Goal: Navigation & Orientation: Find specific page/section

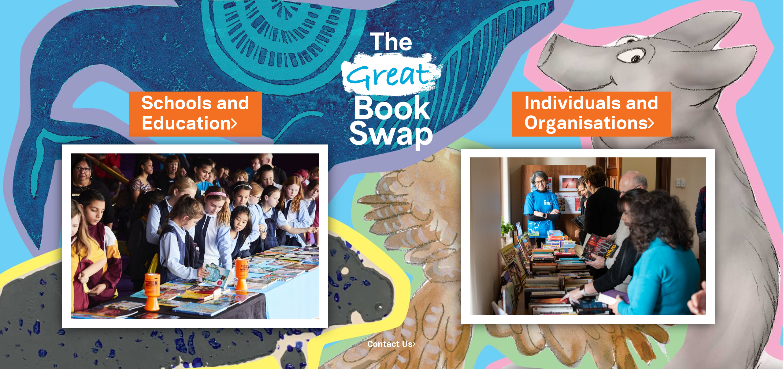
click at [248, 187] on img at bounding box center [195, 236] width 266 height 184
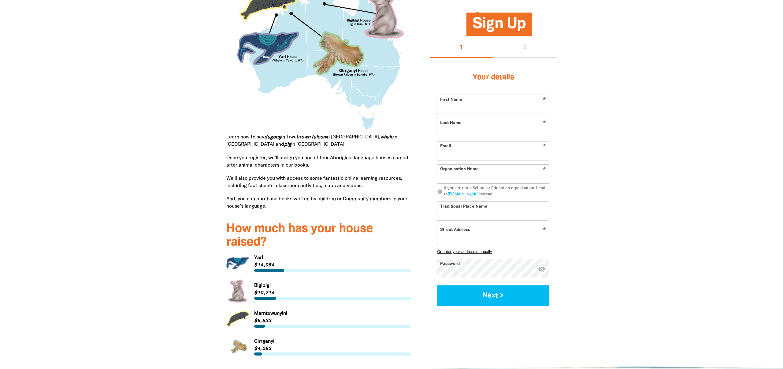
scroll to position [720, 0]
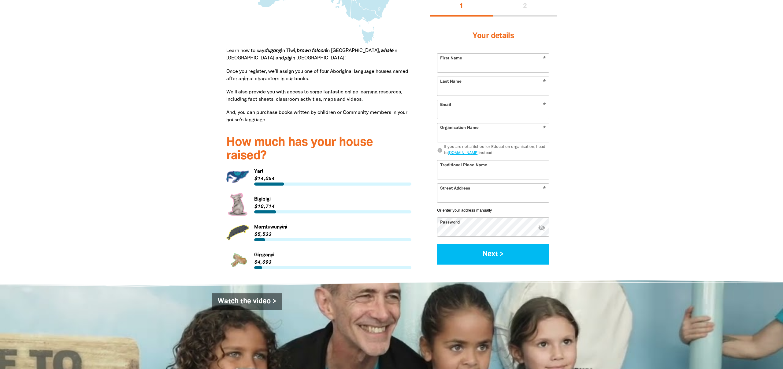
click at [261, 182] on link "Link to Yari" at bounding box center [318, 176] width 185 height 23
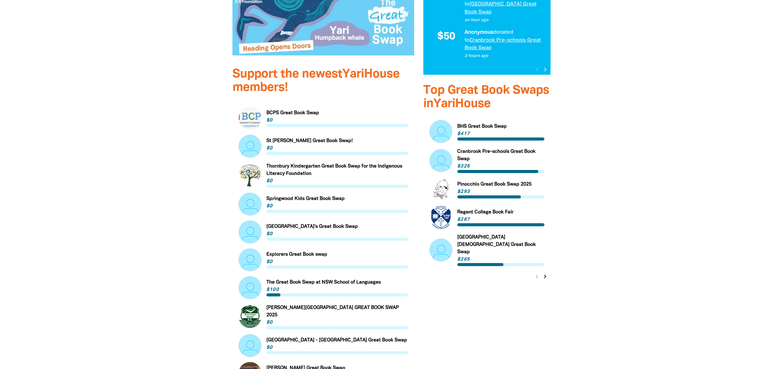
scroll to position [300, 0]
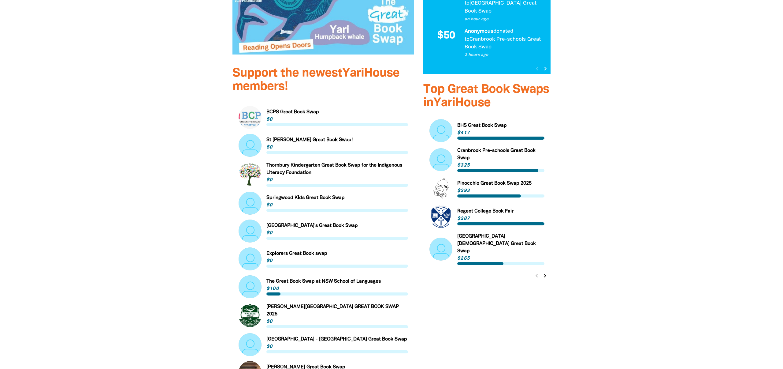
click at [325, 276] on link "Link to The Great Book Swap at NSW School of Languages" at bounding box center [323, 286] width 169 height 23
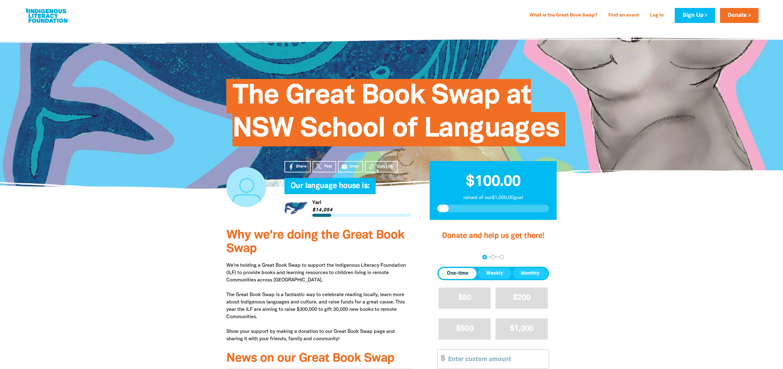
click at [590, 262] on div at bounding box center [391, 341] width 783 height 238
click at [666, 231] on div at bounding box center [391, 341] width 783 height 238
